Goal: Transaction & Acquisition: Purchase product/service

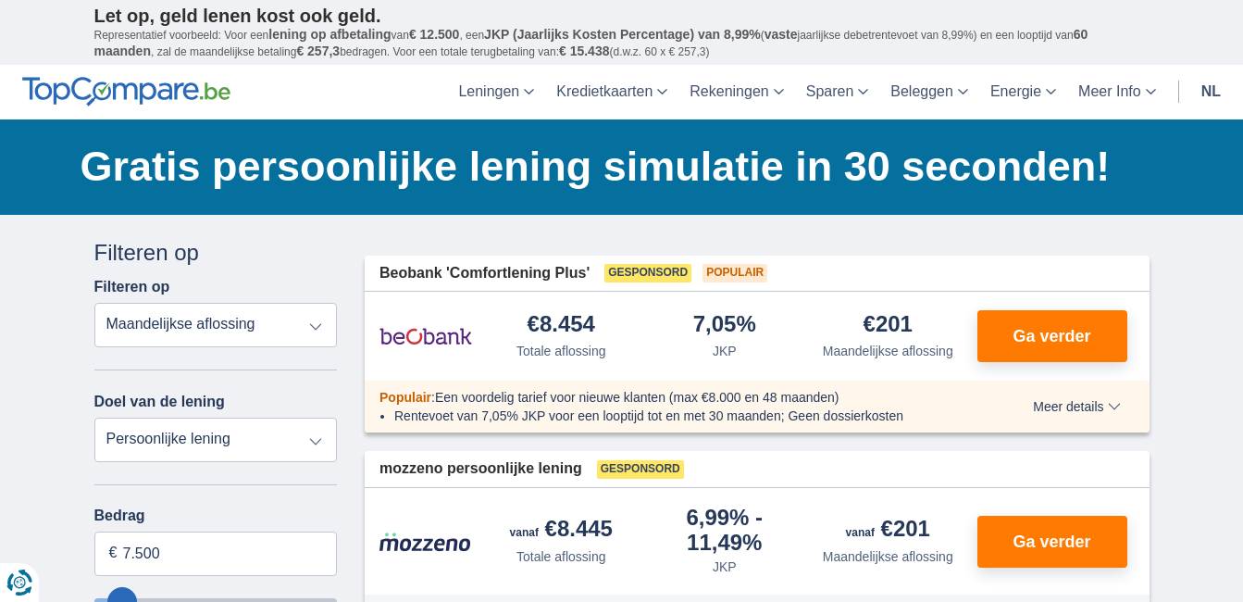
click at [303, 331] on select "Totale aflossing JKP Maandelijkse aflossing" at bounding box center [215, 325] width 243 height 44
click at [317, 329] on select "Totale aflossing JKP Maandelijkse aflossing" at bounding box center [215, 325] width 243 height 44
click at [319, 450] on select "Persoonlijke lening Auto Moto / fiets Mobilhome / caravan Renovatie Energie Sch…" at bounding box center [215, 439] width 243 height 44
select select "debtConsolidation"
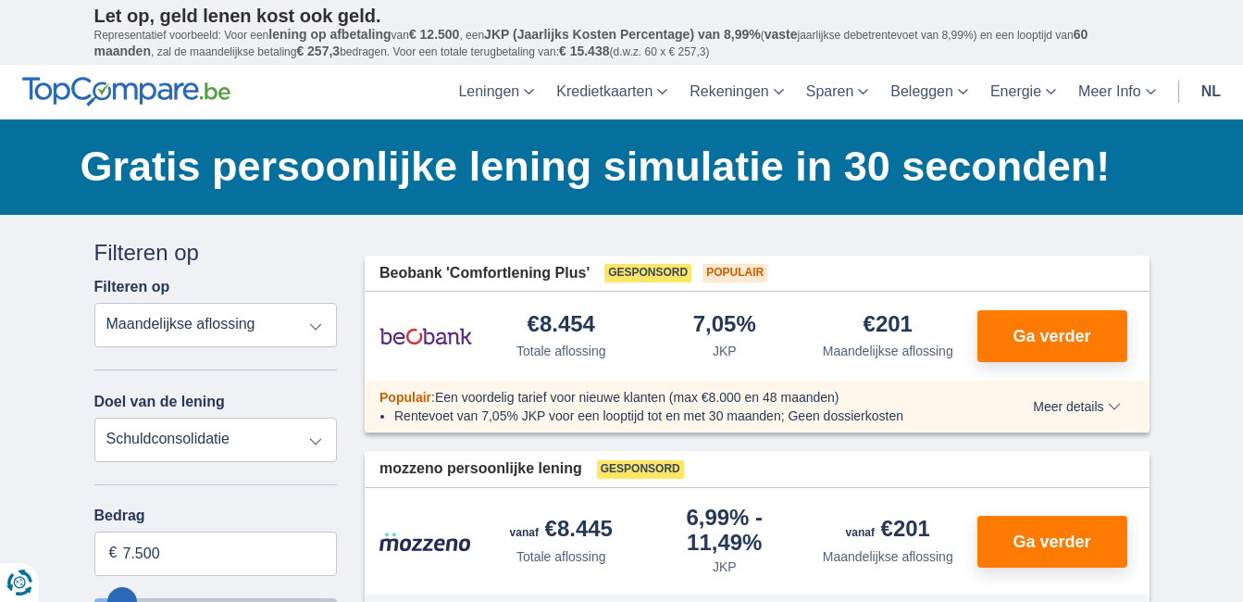
click at [94, 417] on select "Persoonlijke lening Auto Moto / fiets Mobilhome / caravan Renovatie Energie Sch…" at bounding box center [215, 439] width 243 height 44
type input "10.000"
type input "10250"
select select "48"
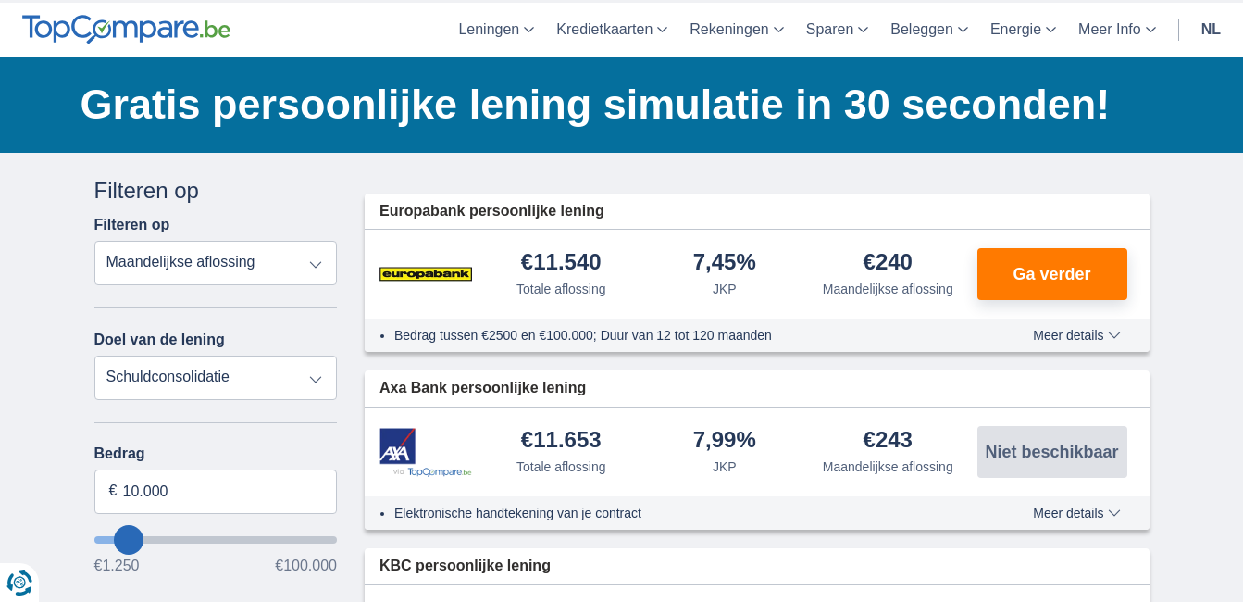
scroll to position [93, 0]
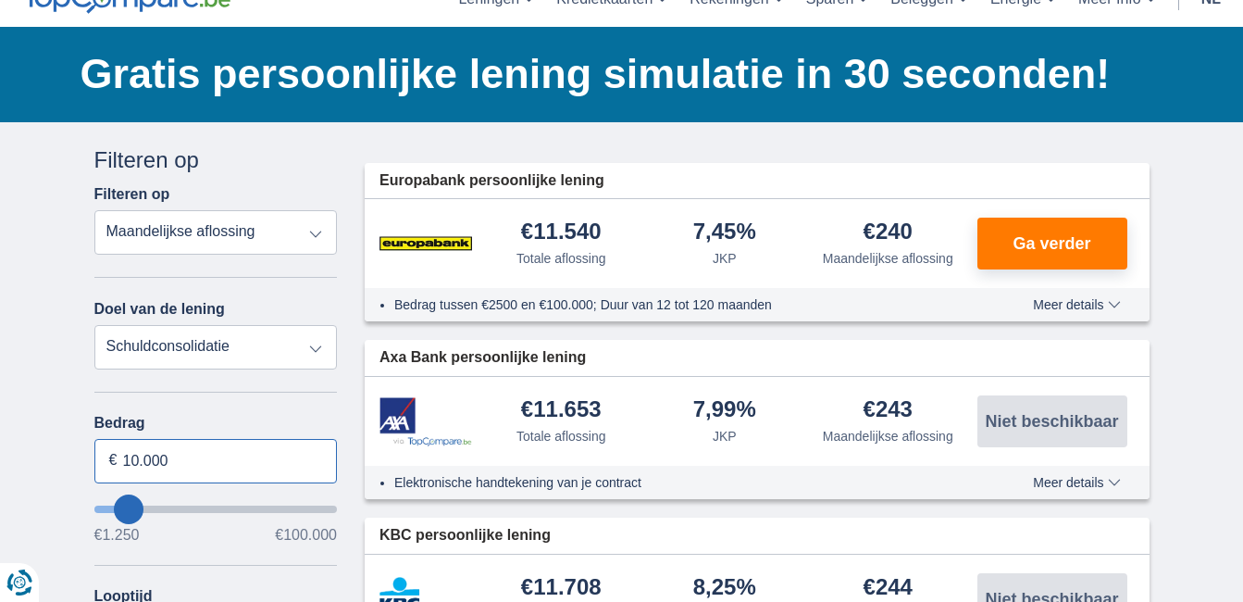
click at [189, 459] on input "10.000" at bounding box center [215, 461] width 243 height 44
type input "1"
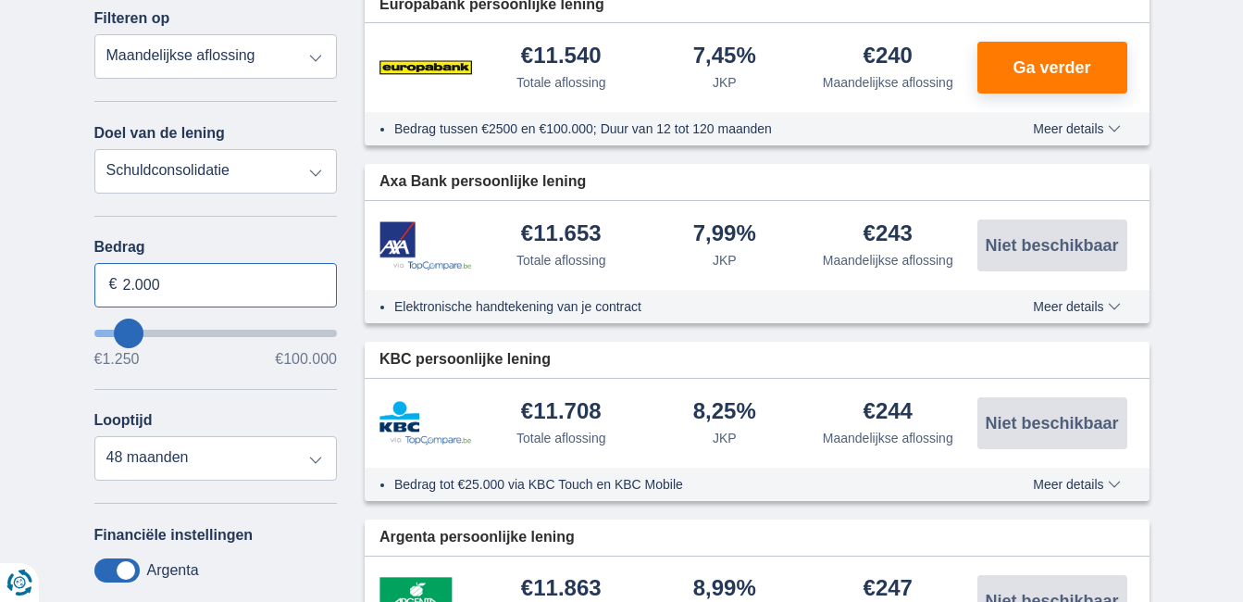
scroll to position [370, 0]
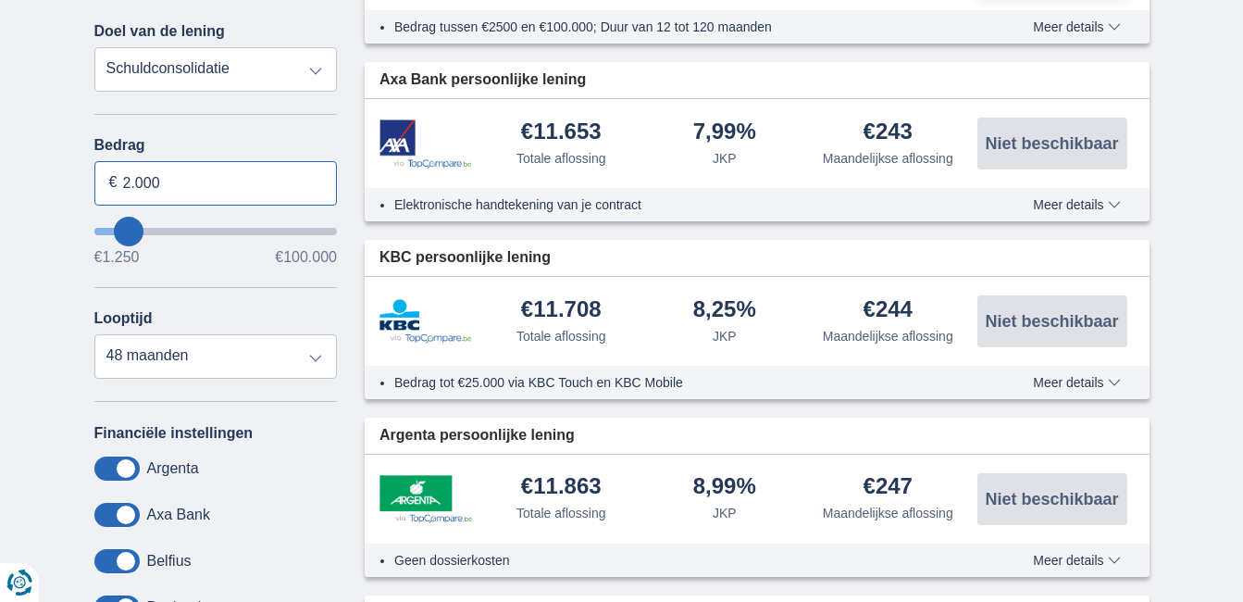
type input "2.000"
type input "2250"
select select "24"
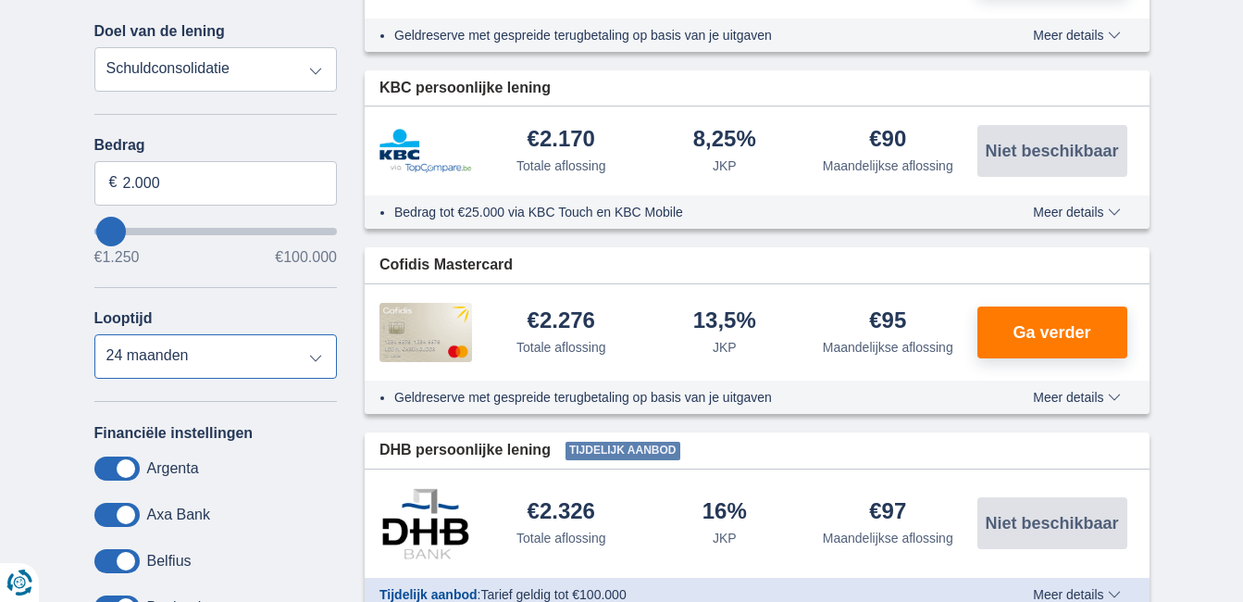
click at [94, 334] on select "12 maanden 18 maanden 24 maanden" at bounding box center [215, 356] width 243 height 44
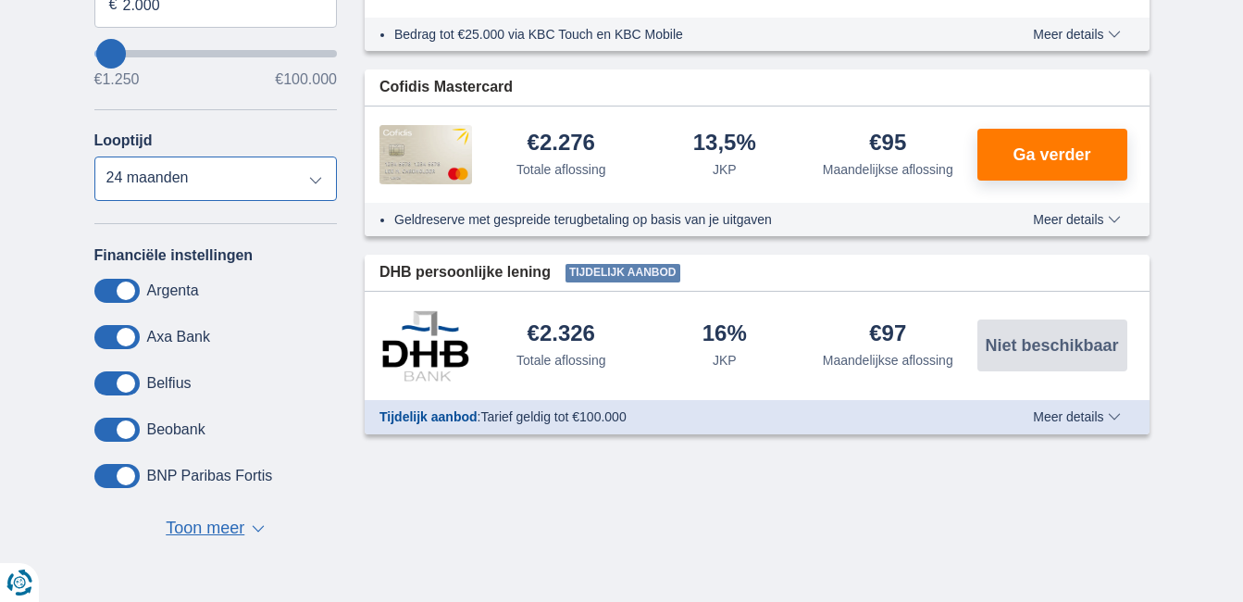
scroll to position [555, 0]
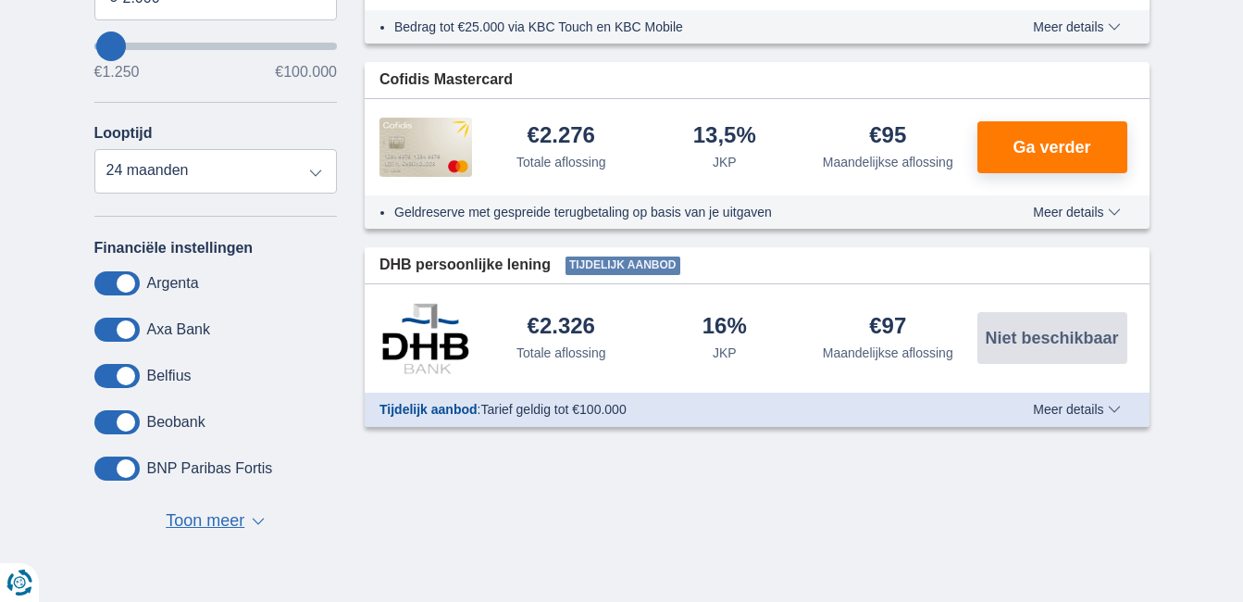
click at [173, 325] on label "Axa Bank" at bounding box center [178, 329] width 63 height 17
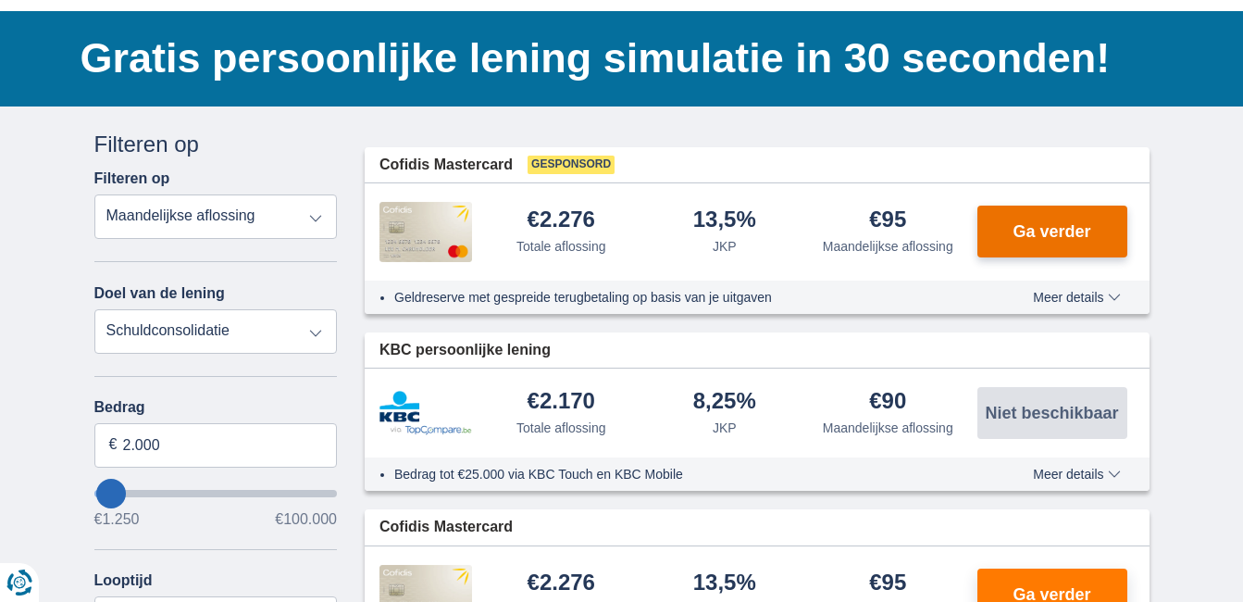
scroll to position [278, 0]
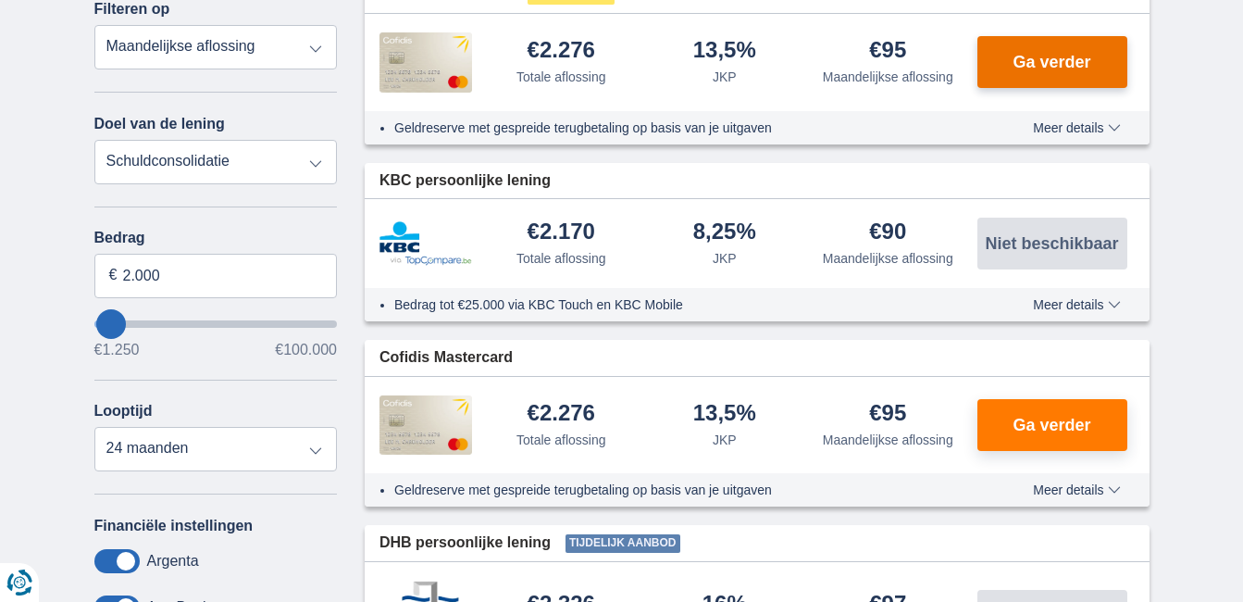
click at [1050, 65] on span "Ga verder" at bounding box center [1052, 62] width 78 height 17
